Goal: Task Accomplishment & Management: Use online tool/utility

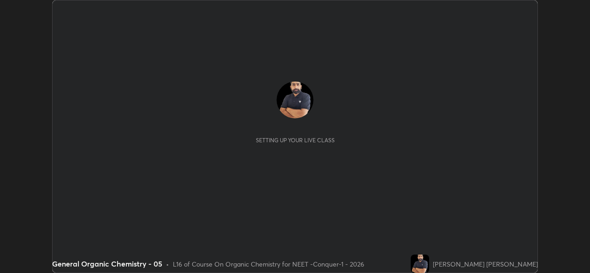
scroll to position [273, 589]
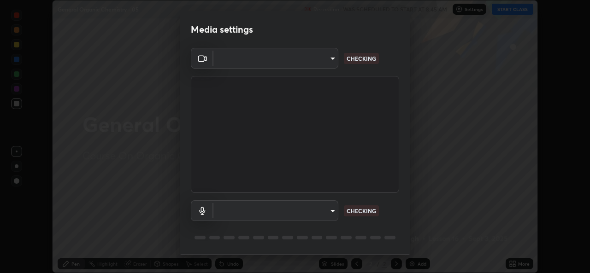
click at [316, 62] on body "Erase all General Organic Chemistry - 05 Recording WAS SCHEDULED TO START AT 8:…" at bounding box center [295, 136] width 590 height 273
click at [313, 59] on div at bounding box center [295, 136] width 590 height 273
type input "05e0618f62b054dcc40553c7fbd7031c96524e68235480b96fb1515208e4dd7f"
type input "9f550be56df35a7777e3246738e18588b2dd511c7d191a0186286be3b08ef4d4"
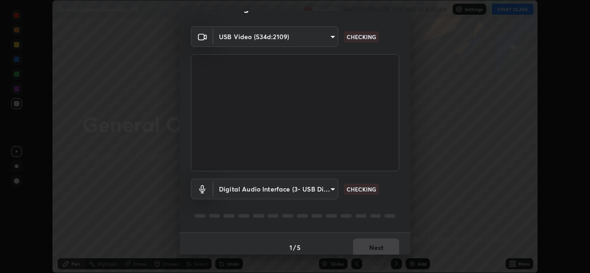
scroll to position [29, 0]
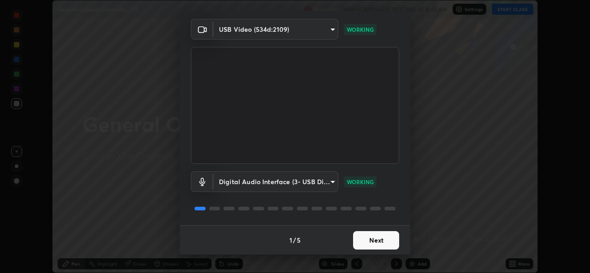
click at [373, 244] on button "Next" at bounding box center [376, 240] width 46 height 18
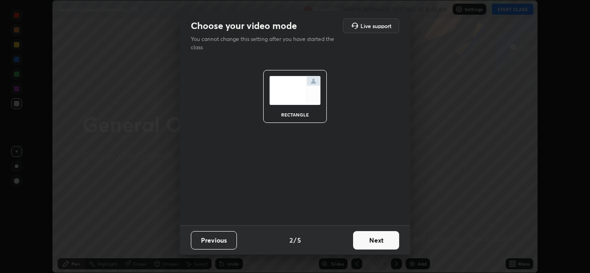
scroll to position [0, 0]
click at [381, 244] on button "Next" at bounding box center [376, 240] width 46 height 18
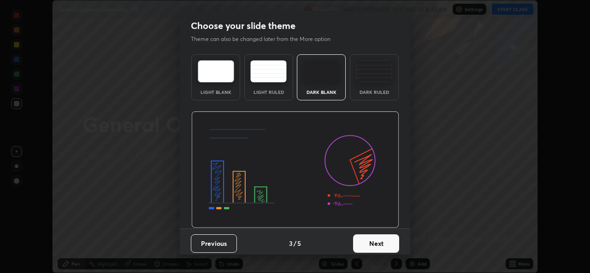
click at [391, 245] on button "Next" at bounding box center [376, 243] width 46 height 18
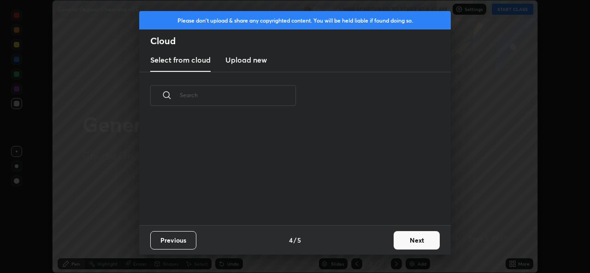
click at [398, 243] on button "Next" at bounding box center [416, 240] width 46 height 18
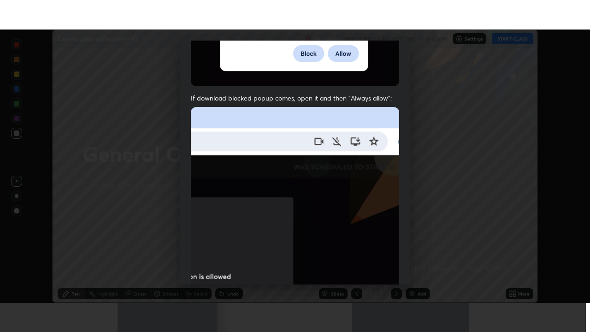
scroll to position [217, 0]
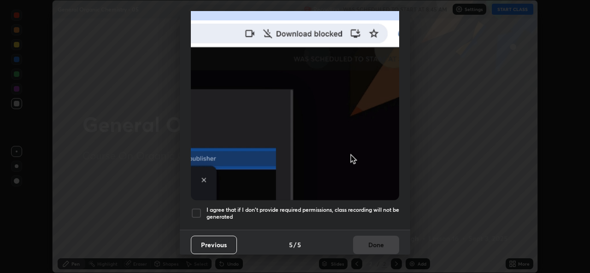
click at [197, 210] on div at bounding box center [196, 213] width 11 height 11
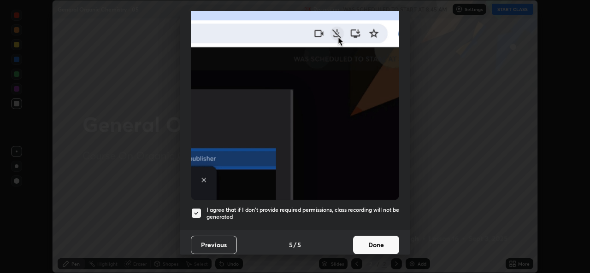
click at [364, 241] on button "Done" at bounding box center [376, 245] width 46 height 18
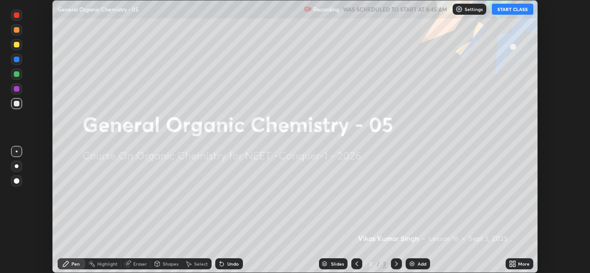
click at [505, 263] on div "More" at bounding box center [519, 263] width 28 height 11
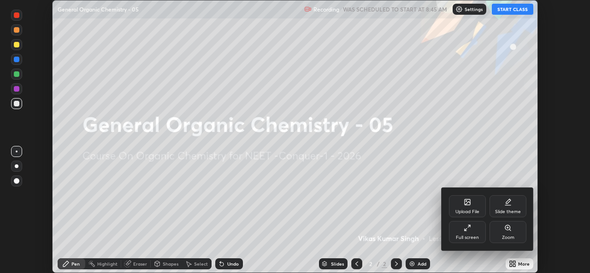
click at [470, 241] on div "Full screen" at bounding box center [467, 232] width 37 height 22
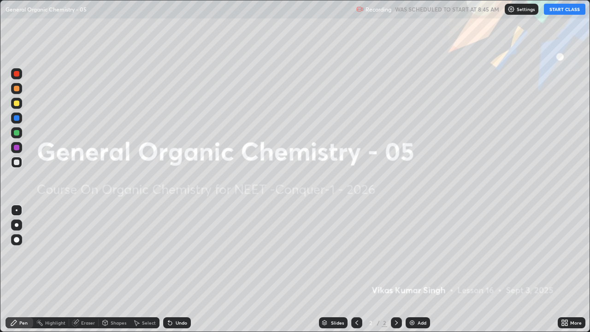
scroll to position [332, 590]
click at [514, 11] on img at bounding box center [510, 9] width 7 height 7
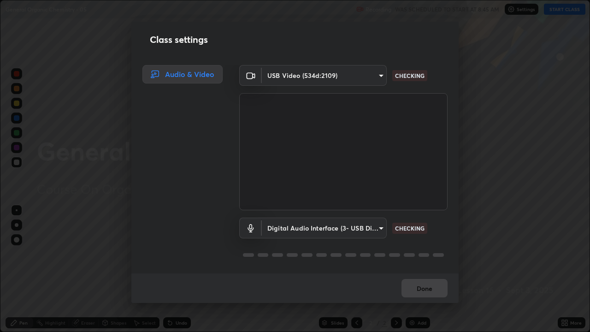
scroll to position [1, 0]
click at [424, 273] on button "Done" at bounding box center [424, 288] width 46 height 18
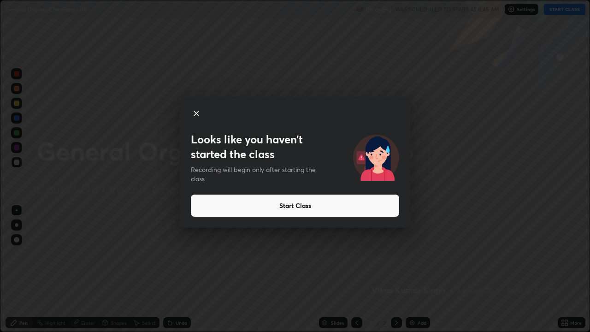
click at [348, 205] on button "Start Class" at bounding box center [295, 205] width 208 height 22
click at [347, 207] on button "Start Class" at bounding box center [295, 205] width 208 height 22
click at [342, 203] on button "Start Class" at bounding box center [295, 205] width 208 height 22
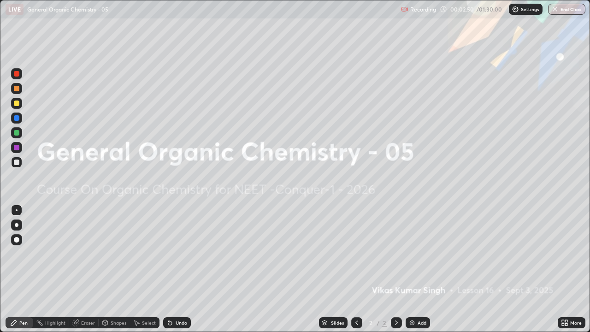
click at [419, 273] on div "Add" at bounding box center [421, 322] width 9 height 5
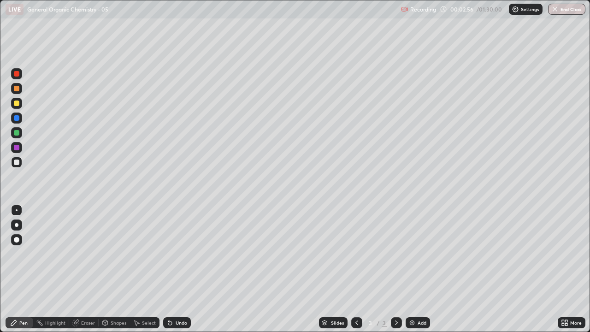
click at [20, 104] on div at bounding box center [16, 103] width 11 height 11
click at [20, 165] on div at bounding box center [16, 162] width 11 height 11
click at [18, 88] on div at bounding box center [17, 89] width 6 height 6
click at [18, 161] on div at bounding box center [17, 162] width 6 height 6
click at [18, 147] on div at bounding box center [17, 148] width 6 height 6
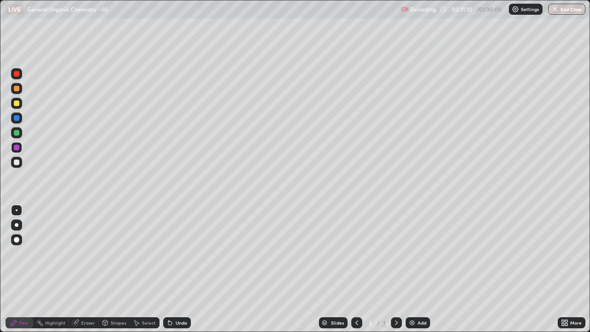
click at [21, 163] on div at bounding box center [16, 162] width 11 height 11
click at [18, 149] on div at bounding box center [17, 148] width 6 height 6
click at [16, 164] on div at bounding box center [17, 162] width 6 height 6
click at [16, 73] on div at bounding box center [17, 74] width 6 height 6
click at [423, 273] on div "Add" at bounding box center [417, 322] width 24 height 11
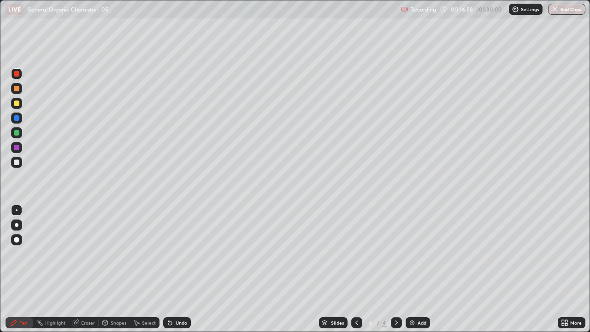
click at [20, 164] on div at bounding box center [16, 162] width 11 height 11
click at [179, 273] on div "Undo" at bounding box center [182, 322] width 12 height 5
click at [185, 273] on div "Undo" at bounding box center [182, 322] width 12 height 5
click at [184, 273] on div "Undo" at bounding box center [182, 322] width 12 height 5
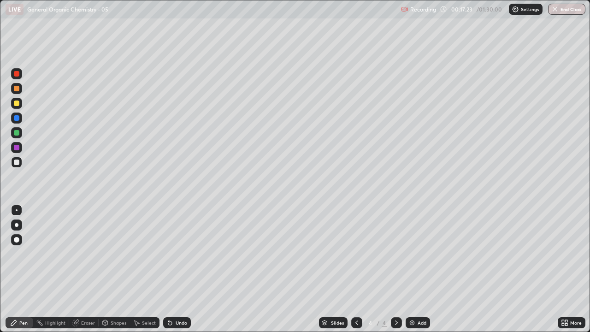
click at [184, 273] on div "Undo" at bounding box center [182, 322] width 12 height 5
click at [187, 273] on div "Undo" at bounding box center [177, 322] width 28 height 11
click at [186, 273] on div "Undo" at bounding box center [177, 322] width 28 height 11
click at [187, 273] on div "Undo" at bounding box center [177, 322] width 28 height 11
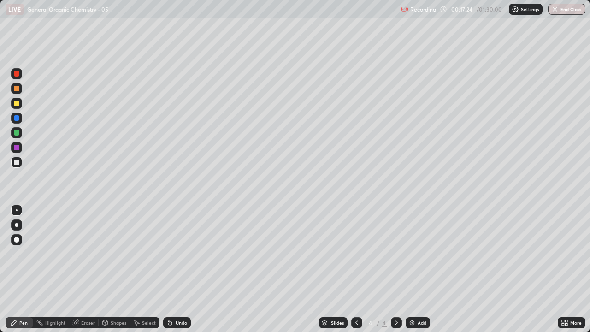
click at [187, 273] on div "Undo" at bounding box center [177, 322] width 28 height 11
click at [188, 273] on div "Undo" at bounding box center [177, 322] width 28 height 11
click at [185, 273] on div "Undo" at bounding box center [182, 322] width 12 height 5
click at [178, 273] on div "Undo" at bounding box center [182, 322] width 12 height 5
click at [180, 273] on div "Undo" at bounding box center [182, 322] width 12 height 5
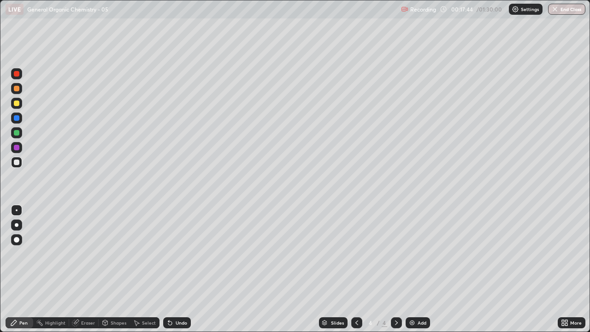
click at [17, 76] on div at bounding box center [17, 74] width 6 height 6
click at [18, 163] on div at bounding box center [17, 162] width 6 height 6
click at [178, 273] on div "Undo" at bounding box center [182, 322] width 12 height 5
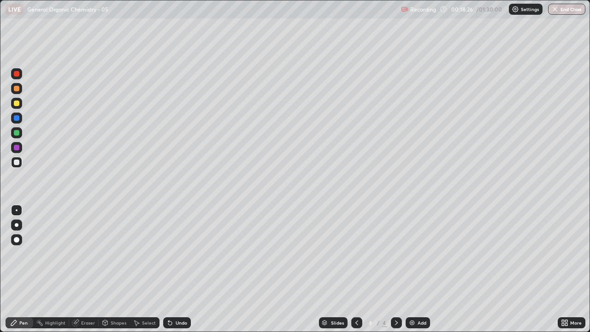
click at [177, 273] on div "Undo" at bounding box center [182, 322] width 12 height 5
click at [178, 273] on div "Undo" at bounding box center [182, 322] width 12 height 5
click at [172, 273] on div "Undo" at bounding box center [177, 322] width 28 height 11
click at [92, 273] on div "Eraser" at bounding box center [88, 322] width 14 height 5
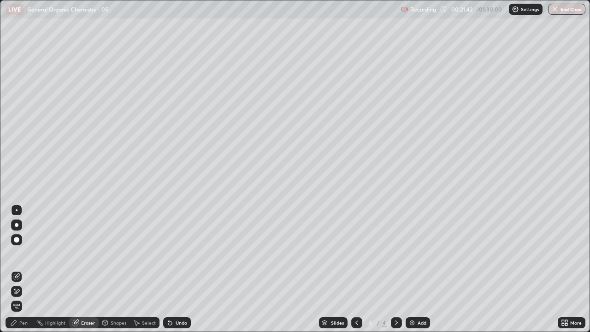
click at [26, 273] on div "Pen" at bounding box center [23, 322] width 8 height 5
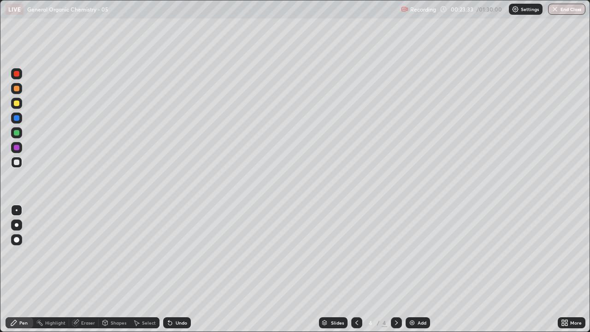
click at [17, 119] on div at bounding box center [17, 118] width 6 height 6
click at [355, 273] on icon at bounding box center [356, 322] width 3 height 5
click at [395, 273] on icon at bounding box center [396, 322] width 7 height 7
click at [178, 273] on div "Undo" at bounding box center [177, 322] width 28 height 11
click at [396, 273] on icon at bounding box center [396, 322] width 7 height 7
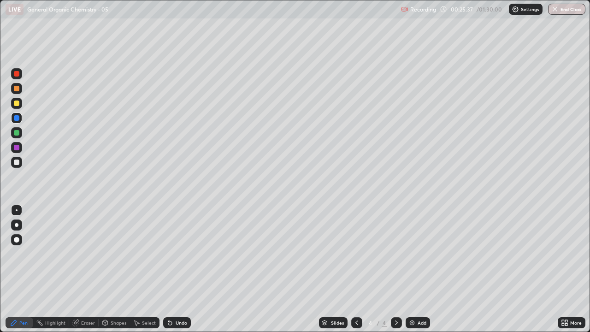
click at [424, 273] on div "Add" at bounding box center [421, 322] width 9 height 5
click at [19, 164] on div at bounding box center [16, 162] width 11 height 11
click at [16, 74] on div at bounding box center [17, 74] width 6 height 6
click at [20, 129] on div at bounding box center [16, 132] width 11 height 11
click at [355, 273] on div at bounding box center [356, 322] width 11 height 11
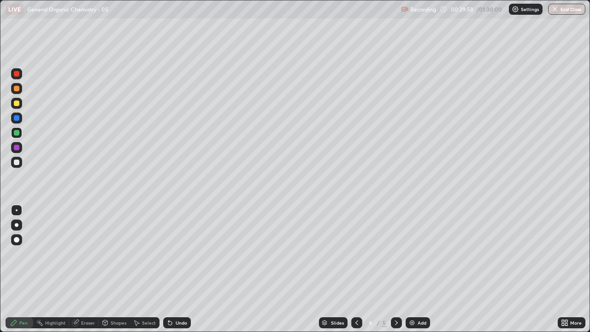
click at [395, 273] on icon at bounding box center [396, 322] width 7 height 7
click at [14, 164] on div at bounding box center [17, 162] width 6 height 6
click at [17, 74] on div at bounding box center [17, 74] width 6 height 6
click at [21, 161] on div at bounding box center [16, 162] width 11 height 11
click at [17, 76] on div at bounding box center [17, 74] width 6 height 6
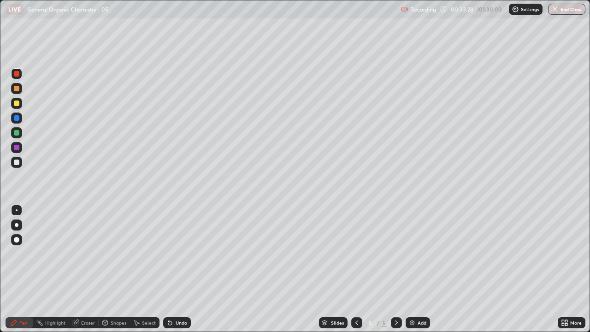
click at [422, 273] on div "Add" at bounding box center [421, 322] width 9 height 5
click at [16, 104] on div at bounding box center [17, 103] width 6 height 6
click at [19, 163] on div at bounding box center [17, 162] width 6 height 6
click at [17, 162] on div at bounding box center [17, 162] width 6 height 6
click at [19, 74] on div at bounding box center [17, 74] width 6 height 6
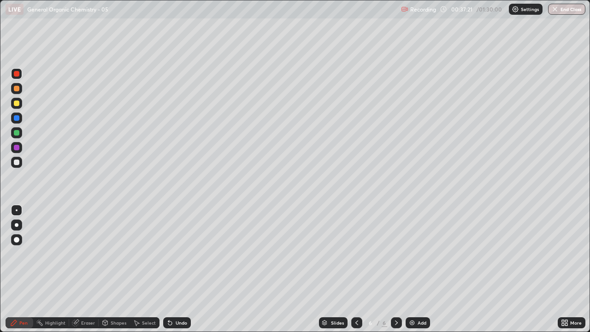
click at [16, 162] on div at bounding box center [17, 162] width 6 height 6
click at [174, 273] on div "Undo" at bounding box center [177, 322] width 28 height 11
click at [176, 273] on div "Undo" at bounding box center [182, 322] width 12 height 5
click at [15, 148] on div at bounding box center [17, 148] width 6 height 6
click at [423, 273] on div "Add" at bounding box center [421, 322] width 9 height 5
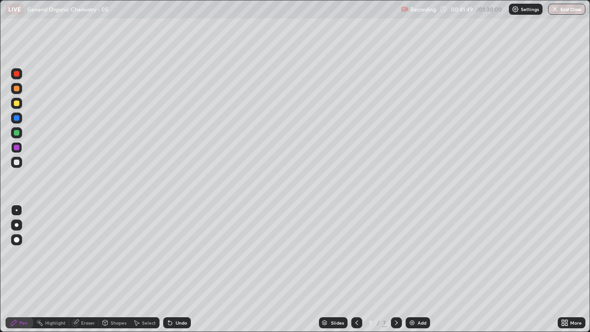
click at [14, 163] on div at bounding box center [17, 162] width 6 height 6
click at [20, 105] on div at bounding box center [16, 103] width 11 height 11
click at [17, 163] on div at bounding box center [17, 162] width 6 height 6
click at [17, 118] on div at bounding box center [17, 118] width 6 height 6
click at [18, 163] on div at bounding box center [17, 162] width 6 height 6
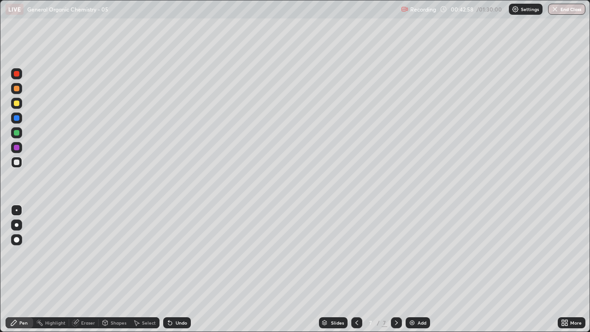
click at [19, 90] on div at bounding box center [16, 88] width 11 height 11
click at [18, 159] on div at bounding box center [17, 162] width 6 height 6
click at [419, 273] on div "Add" at bounding box center [417, 322] width 24 height 11
click at [18, 74] on div at bounding box center [17, 74] width 6 height 6
click at [17, 118] on div at bounding box center [17, 118] width 6 height 6
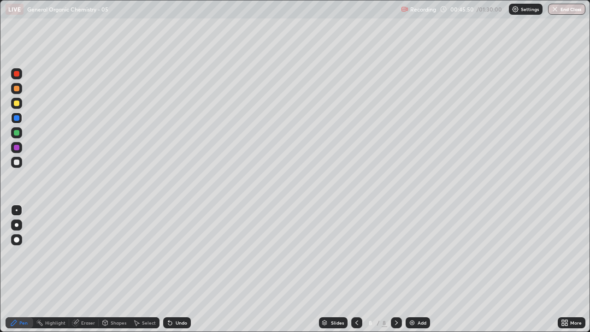
click at [17, 162] on div at bounding box center [17, 162] width 6 height 6
click at [176, 273] on div "Undo" at bounding box center [182, 322] width 12 height 5
click at [178, 273] on div "Undo" at bounding box center [182, 322] width 12 height 5
click at [179, 273] on div "Undo" at bounding box center [182, 322] width 12 height 5
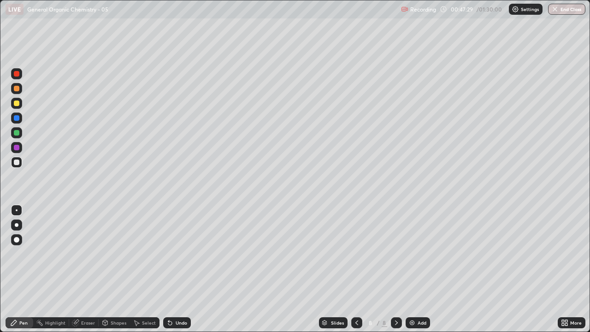
click at [421, 273] on div "Add" at bounding box center [421, 322] width 9 height 5
click at [16, 161] on div at bounding box center [17, 162] width 6 height 6
click at [419, 273] on div "Add" at bounding box center [417, 322] width 24 height 11
click at [355, 273] on icon at bounding box center [355, 322] width 7 height 7
click at [357, 273] on icon at bounding box center [355, 322] width 7 height 7
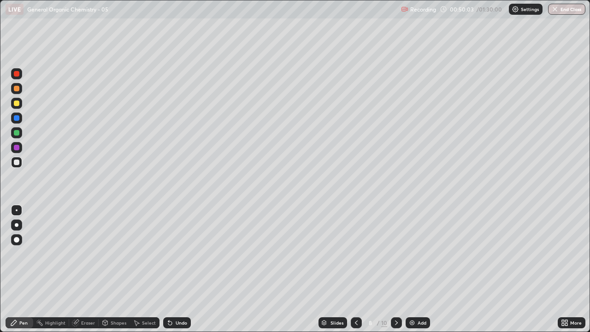
click at [355, 273] on icon at bounding box center [355, 322] width 7 height 7
click at [396, 273] on div at bounding box center [396, 322] width 11 height 11
click at [394, 273] on div at bounding box center [396, 322] width 11 height 11
click at [395, 273] on icon at bounding box center [396, 322] width 7 height 7
click at [20, 103] on div at bounding box center [16, 103] width 11 height 11
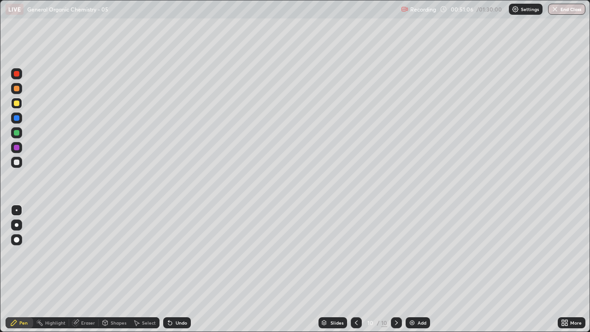
click at [182, 273] on div "Undo" at bounding box center [182, 322] width 12 height 5
click at [180, 273] on div "Undo" at bounding box center [177, 322] width 28 height 11
click at [18, 161] on div at bounding box center [17, 162] width 6 height 6
click at [176, 273] on div "Undo" at bounding box center [182, 322] width 12 height 5
click at [17, 148] on div at bounding box center [17, 148] width 6 height 6
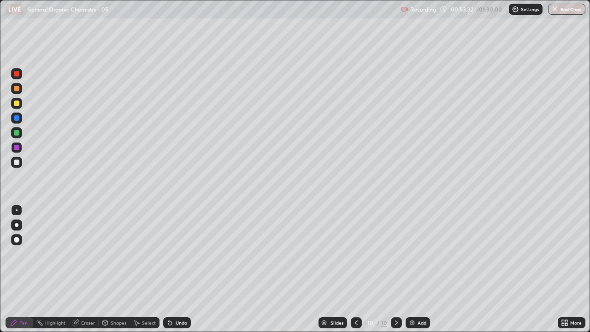
click at [422, 273] on div "Add" at bounding box center [421, 322] width 9 height 5
click at [17, 162] on div at bounding box center [17, 162] width 6 height 6
click at [17, 88] on div at bounding box center [17, 89] width 6 height 6
click at [424, 273] on div "Add" at bounding box center [421, 322] width 9 height 5
click at [180, 273] on div "Undo" at bounding box center [182, 322] width 12 height 5
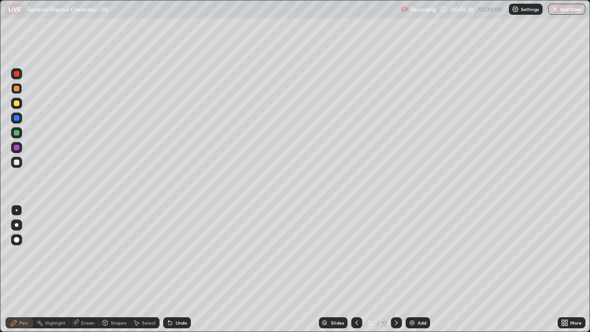
click at [20, 166] on div at bounding box center [16, 162] width 11 height 11
click at [177, 273] on div "Undo" at bounding box center [182, 322] width 12 height 5
click at [16, 117] on div at bounding box center [17, 118] width 6 height 6
click at [17, 149] on div at bounding box center [17, 148] width 6 height 6
click at [20, 164] on div at bounding box center [16, 162] width 11 height 11
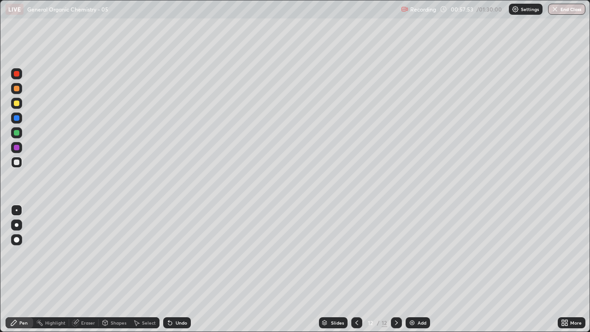
click at [16, 116] on div at bounding box center [17, 118] width 6 height 6
click at [18, 161] on div at bounding box center [17, 162] width 6 height 6
click at [423, 273] on div "Add" at bounding box center [421, 322] width 9 height 5
click at [18, 103] on div at bounding box center [17, 103] width 6 height 6
click at [20, 120] on div at bounding box center [16, 117] width 11 height 11
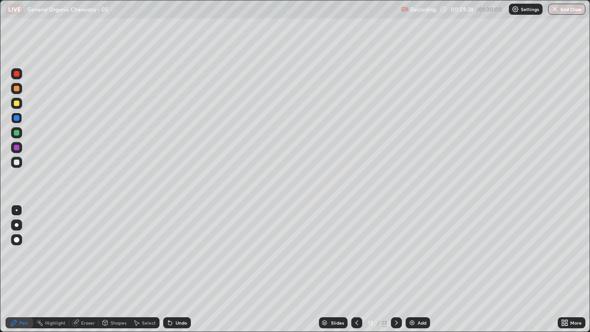
click at [20, 163] on div at bounding box center [16, 162] width 11 height 11
click at [179, 273] on div "Undo" at bounding box center [182, 322] width 12 height 5
click at [181, 273] on div "Undo" at bounding box center [177, 322] width 28 height 11
click at [182, 273] on div "Undo" at bounding box center [177, 322] width 28 height 11
click at [183, 273] on div "Undo" at bounding box center [182, 322] width 12 height 5
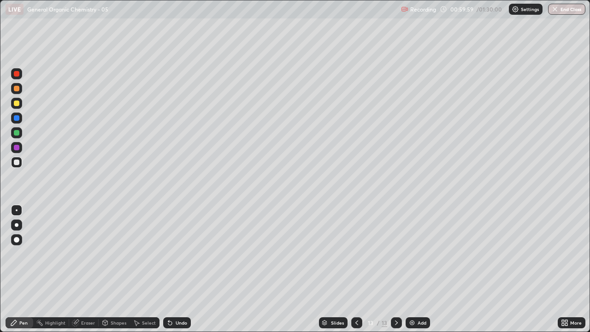
click at [179, 273] on div "Undo" at bounding box center [182, 322] width 12 height 5
click at [180, 273] on div "Undo" at bounding box center [182, 322] width 12 height 5
click at [182, 273] on div "Undo" at bounding box center [182, 322] width 12 height 5
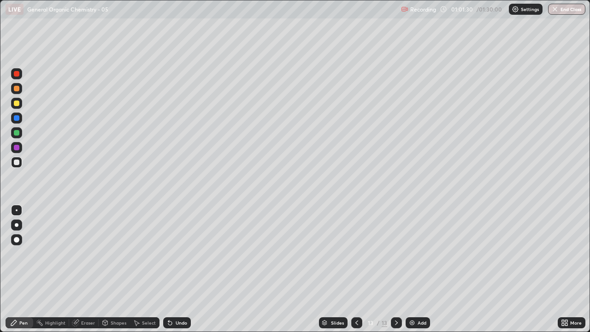
click at [84, 273] on div "Eraser" at bounding box center [88, 322] width 14 height 5
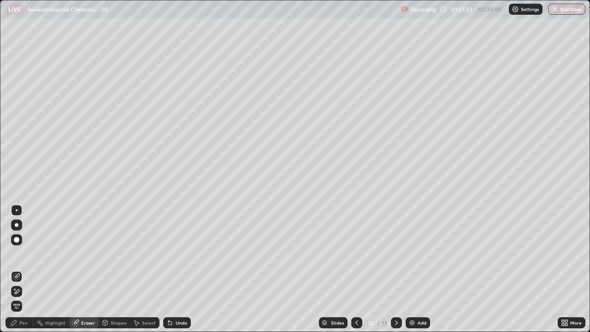
click at [26, 273] on div "Pen" at bounding box center [23, 322] width 8 height 5
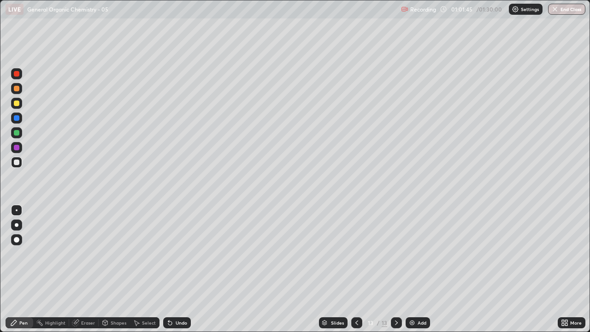
click at [417, 273] on div "Add" at bounding box center [421, 322] width 9 height 5
click at [18, 164] on div at bounding box center [17, 162] width 6 height 6
click at [19, 119] on div at bounding box center [17, 118] width 6 height 6
click at [18, 77] on div at bounding box center [16, 73] width 11 height 11
click at [17, 167] on div at bounding box center [16, 162] width 11 height 11
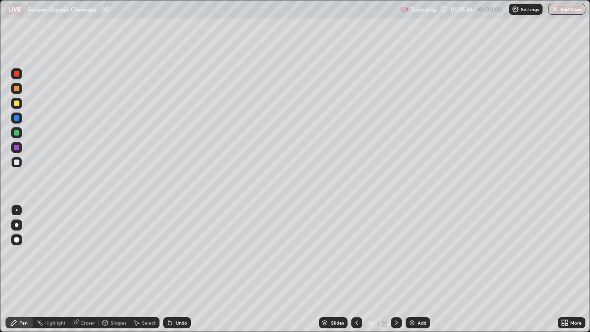
click at [19, 132] on div at bounding box center [17, 133] width 6 height 6
click at [17, 74] on div at bounding box center [17, 74] width 6 height 6
click at [87, 273] on div "Eraser" at bounding box center [88, 322] width 14 height 5
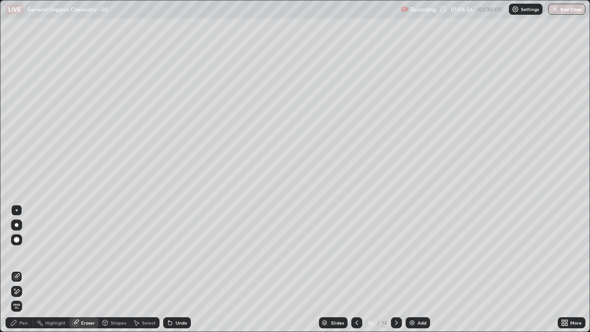
click at [18, 273] on div "Pen" at bounding box center [20, 322] width 28 height 11
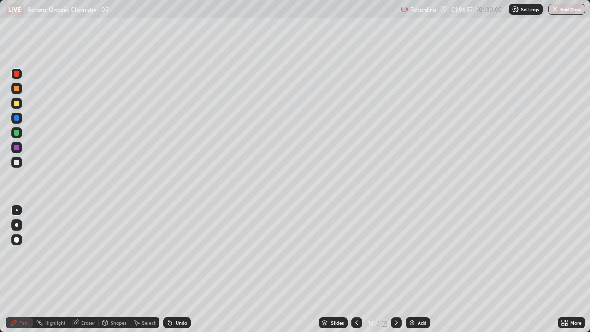
click at [20, 164] on div at bounding box center [16, 162] width 11 height 11
click at [22, 146] on div at bounding box center [16, 147] width 11 height 11
click at [20, 162] on div at bounding box center [16, 162] width 11 height 11
click at [87, 273] on div "Eraser" at bounding box center [88, 322] width 14 height 5
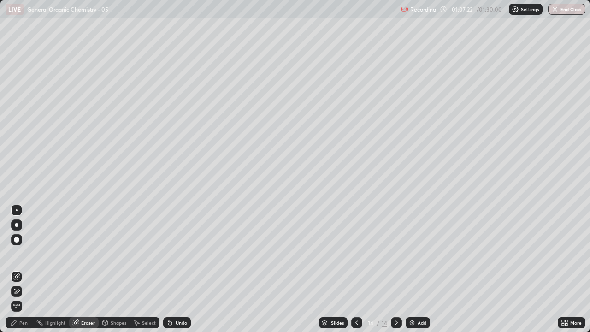
click at [28, 273] on div "Pen" at bounding box center [20, 322] width 28 height 11
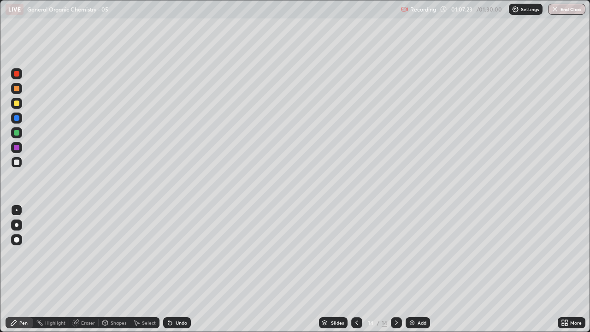
click at [19, 161] on div at bounding box center [17, 162] width 6 height 6
click at [566, 8] on button "End Class" at bounding box center [566, 9] width 37 height 11
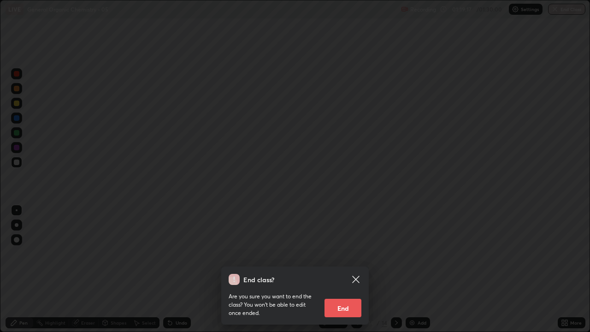
click at [342, 273] on button "End" at bounding box center [342, 308] width 37 height 18
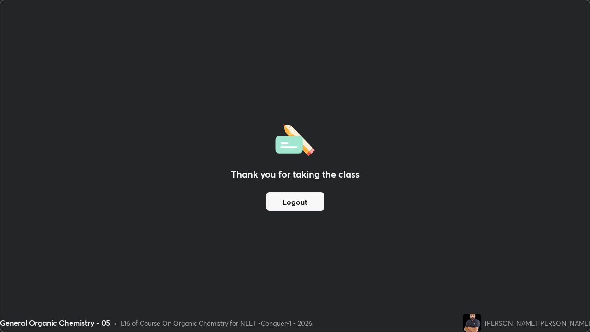
click at [445, 273] on div "General Organic Chemistry - 05 • L16 of Course On Organic Chemistry for NEET -C…" at bounding box center [229, 322] width 459 height 18
click at [309, 199] on button "Logout" at bounding box center [295, 201] width 59 height 18
